Goal: Task Accomplishment & Management: Manage account settings

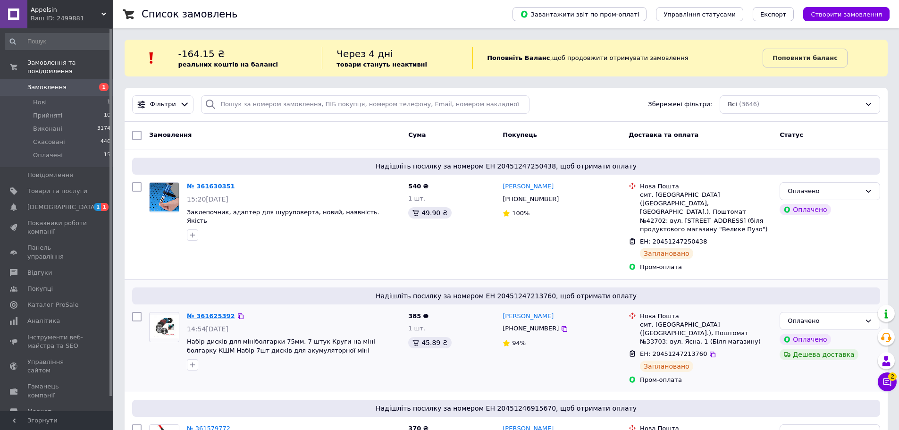
click at [208, 312] on link "№ 361625392" at bounding box center [211, 315] width 48 height 7
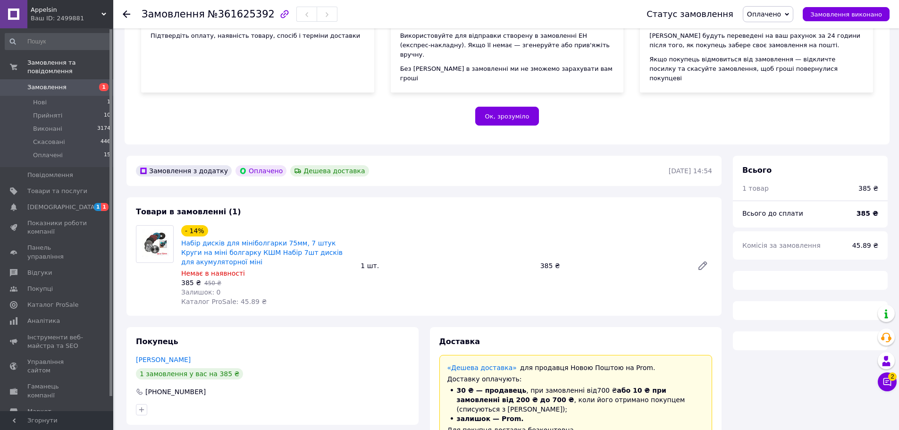
scroll to position [189, 0]
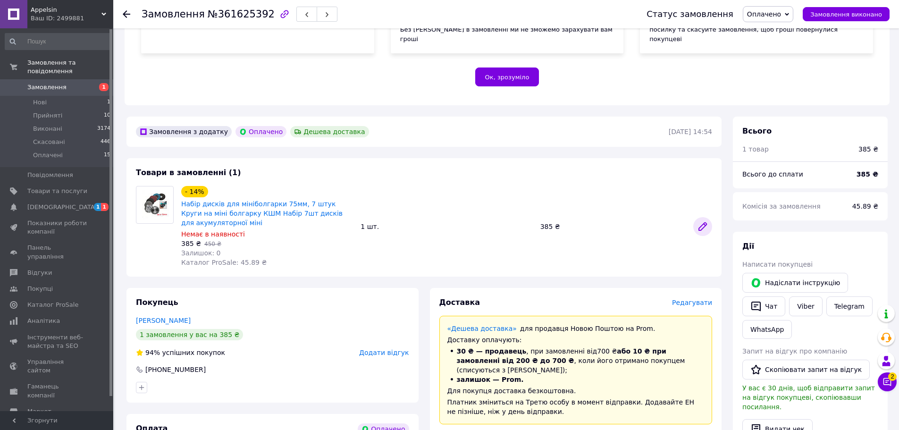
click at [698, 221] on icon at bounding box center [702, 226] width 11 height 11
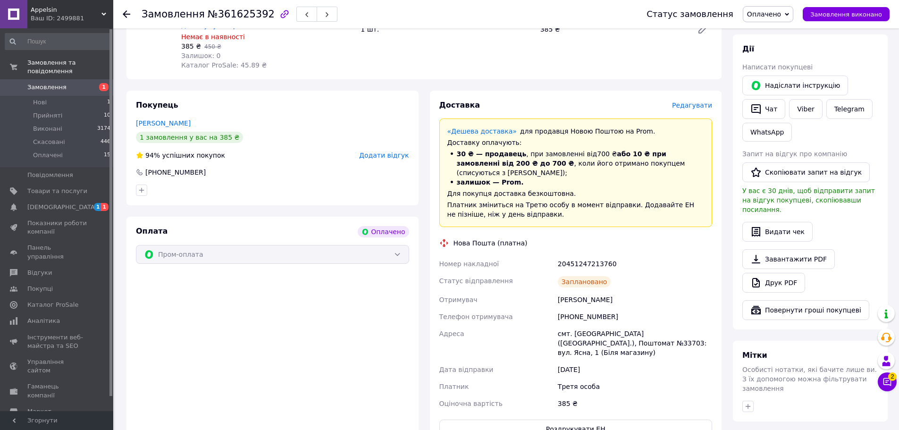
scroll to position [472, 0]
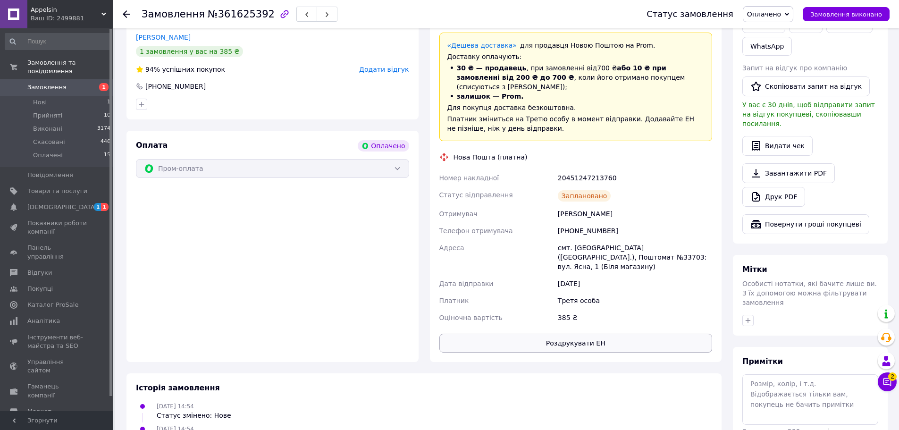
click at [587, 333] on button "Роздрукувати ЕН" at bounding box center [575, 342] width 273 height 19
drag, startPoint x: 277, startPoint y: 245, endPoint x: 239, endPoint y: 172, distance: 82.7
click at [277, 245] on div "Оплата Оплачено Пром-оплата" at bounding box center [272, 246] width 292 height 231
click at [45, 83] on span "Замовлення" at bounding box center [46, 87] width 39 height 8
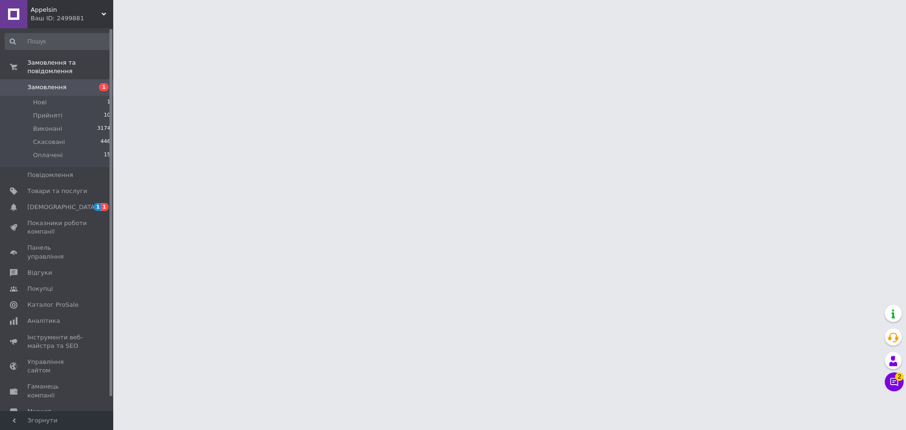
click at [54, 83] on span "Замовлення" at bounding box center [46, 87] width 39 height 8
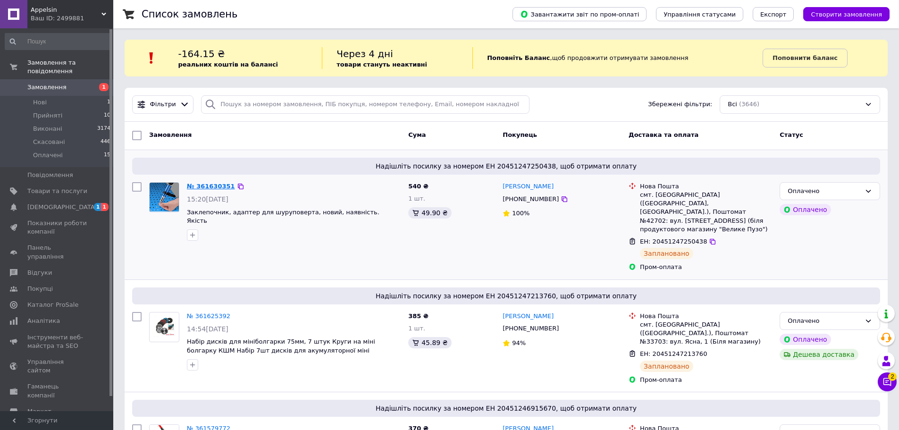
click at [208, 183] on link "№ 361630351" at bounding box center [211, 186] width 48 height 7
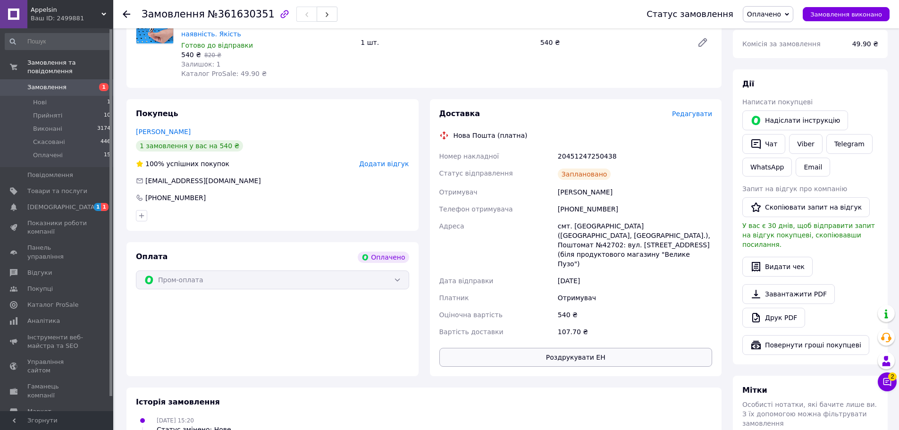
scroll to position [377, 0]
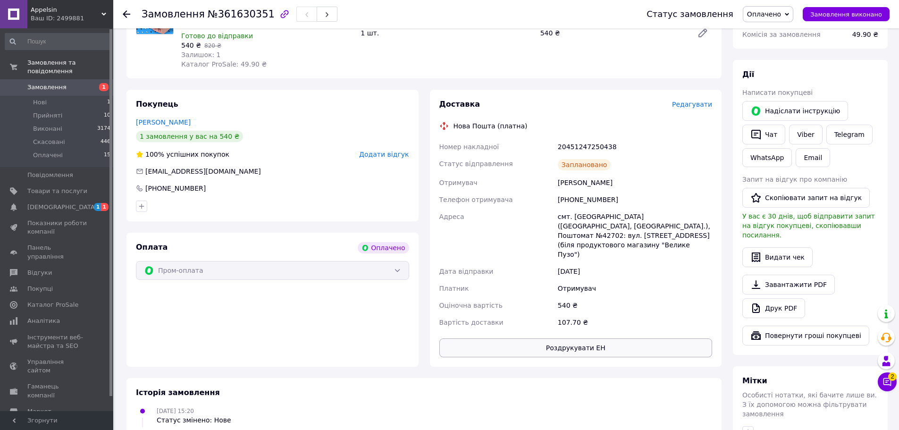
click at [544, 338] on button "Роздрукувати ЕН" at bounding box center [575, 347] width 273 height 19
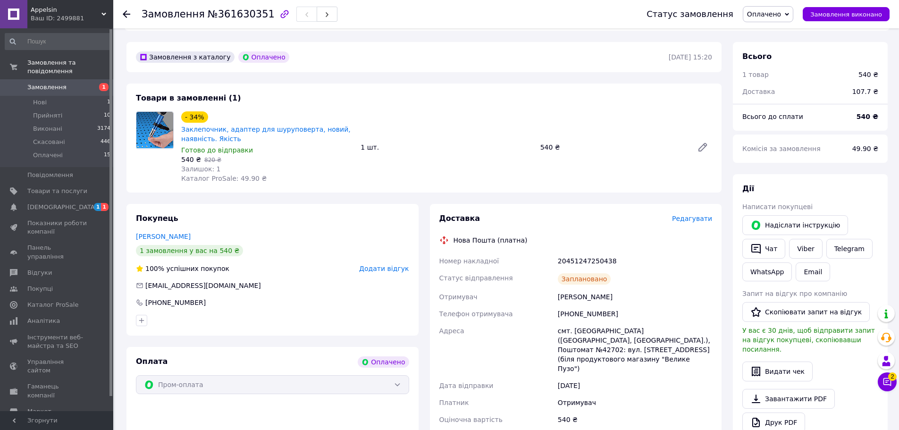
scroll to position [236, 0]
